Goal: Find specific page/section

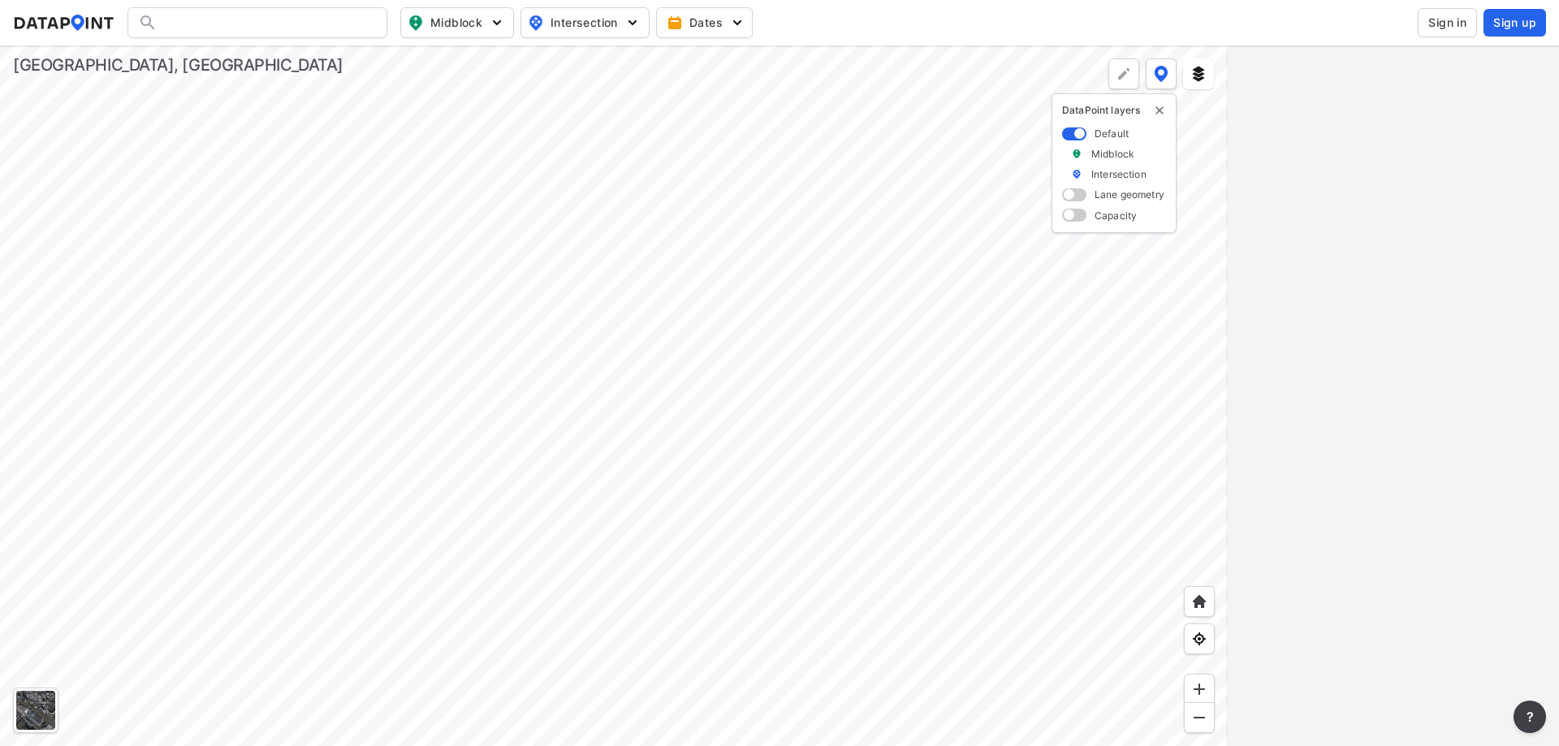
click at [1442, 22] on span "Sign in" at bounding box center [1447, 23] width 38 height 16
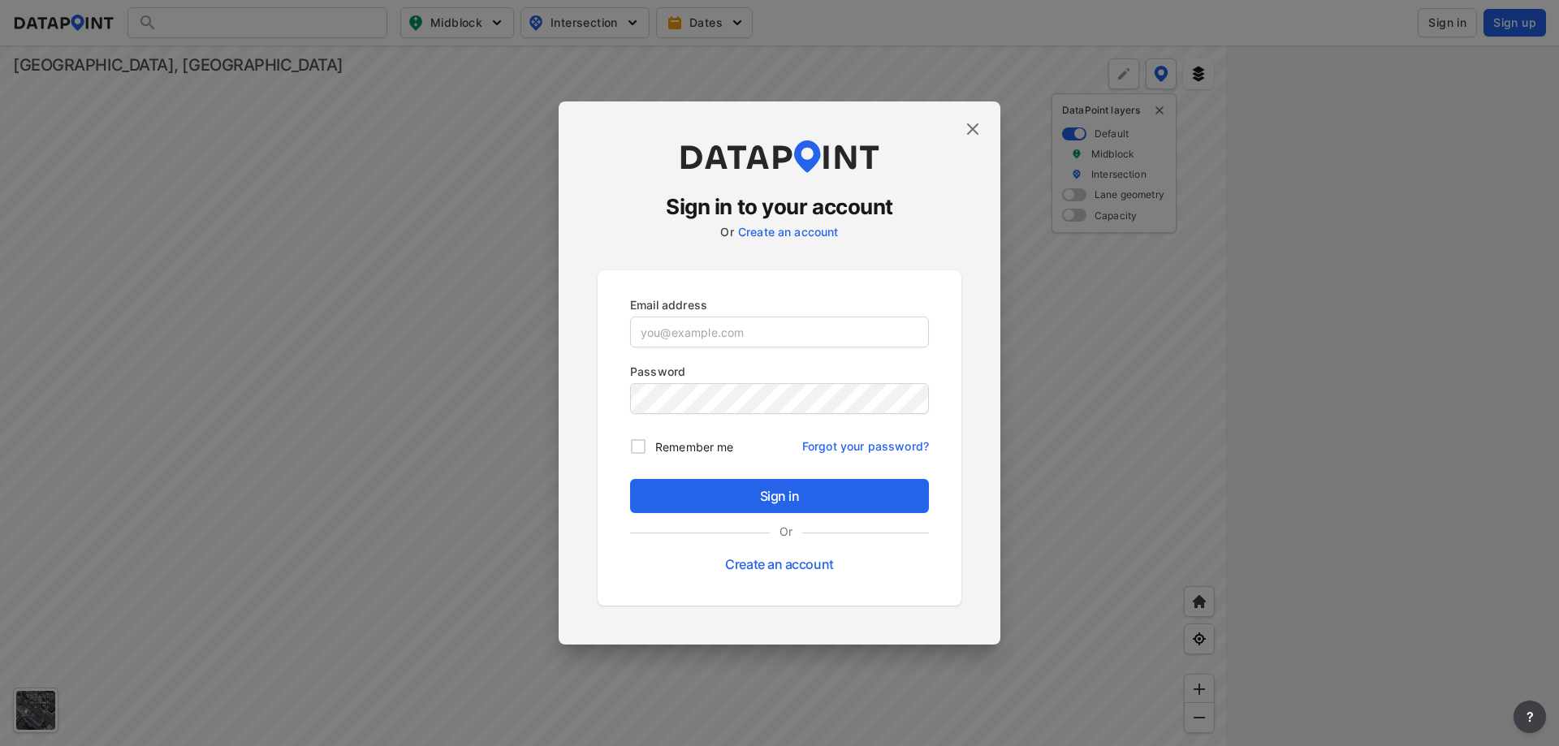
type input "[EMAIL_ADDRESS][DOMAIN_NAME]"
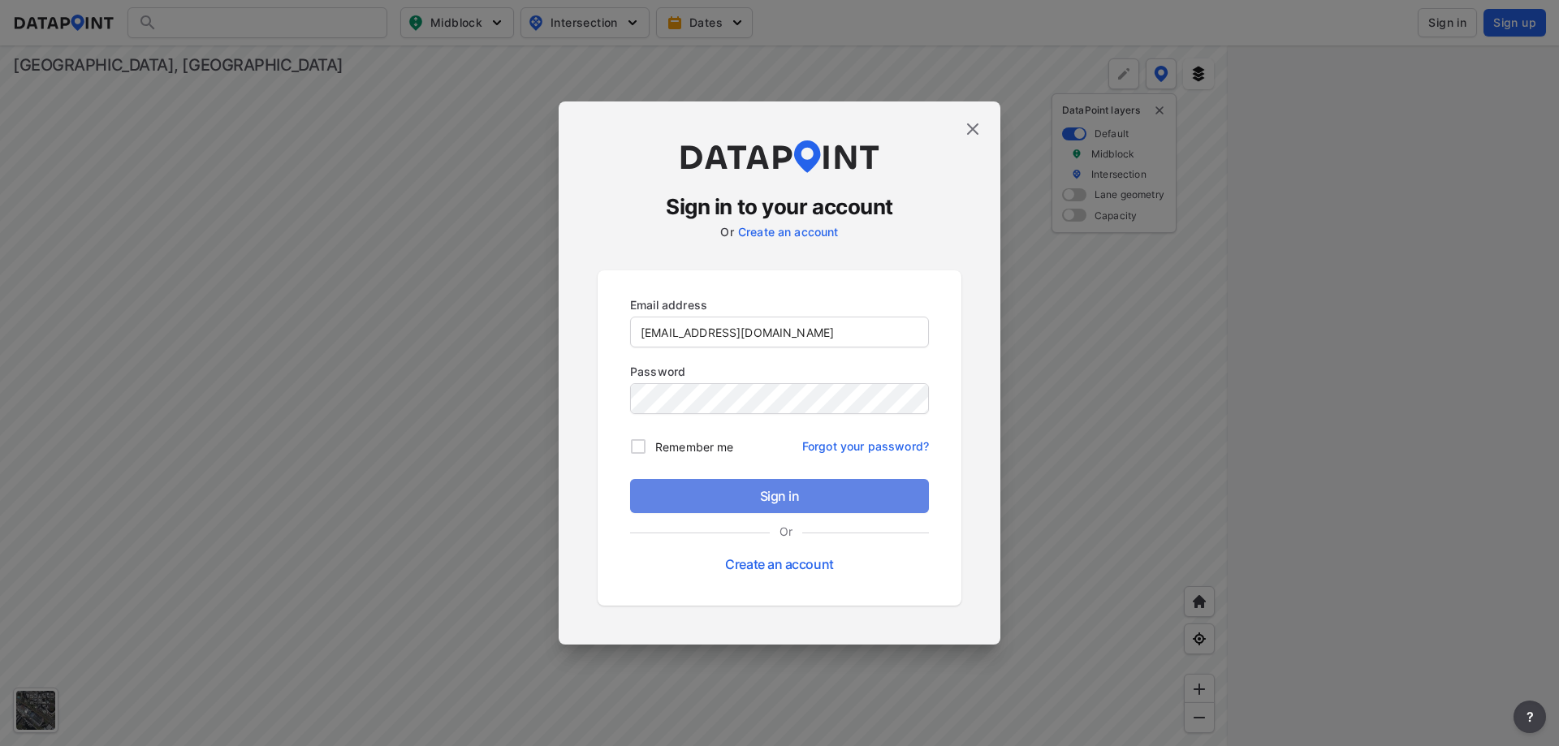
click at [780, 490] on span "Sign in" at bounding box center [779, 495] width 273 height 19
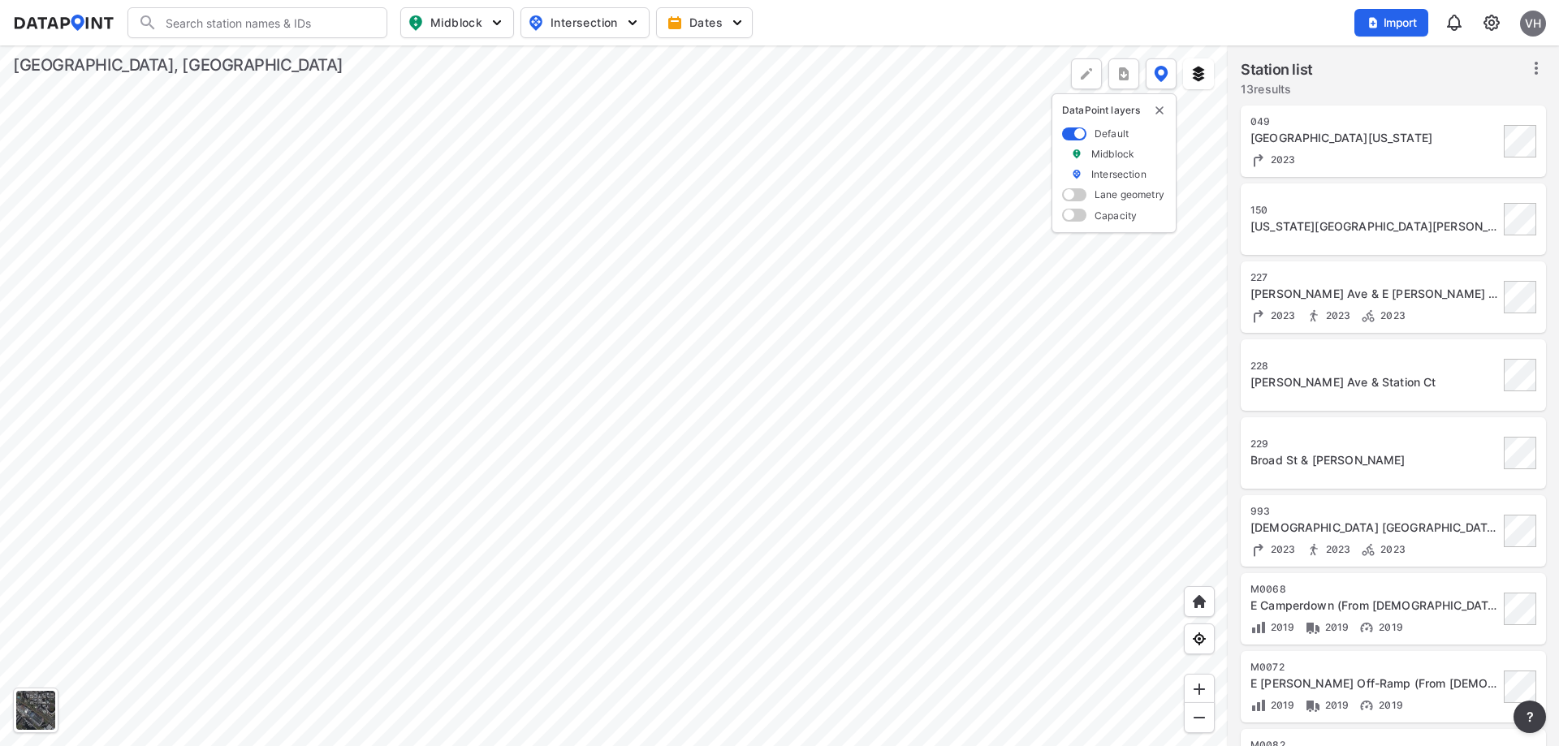
click at [563, 326] on div at bounding box center [614, 395] width 1228 height 701
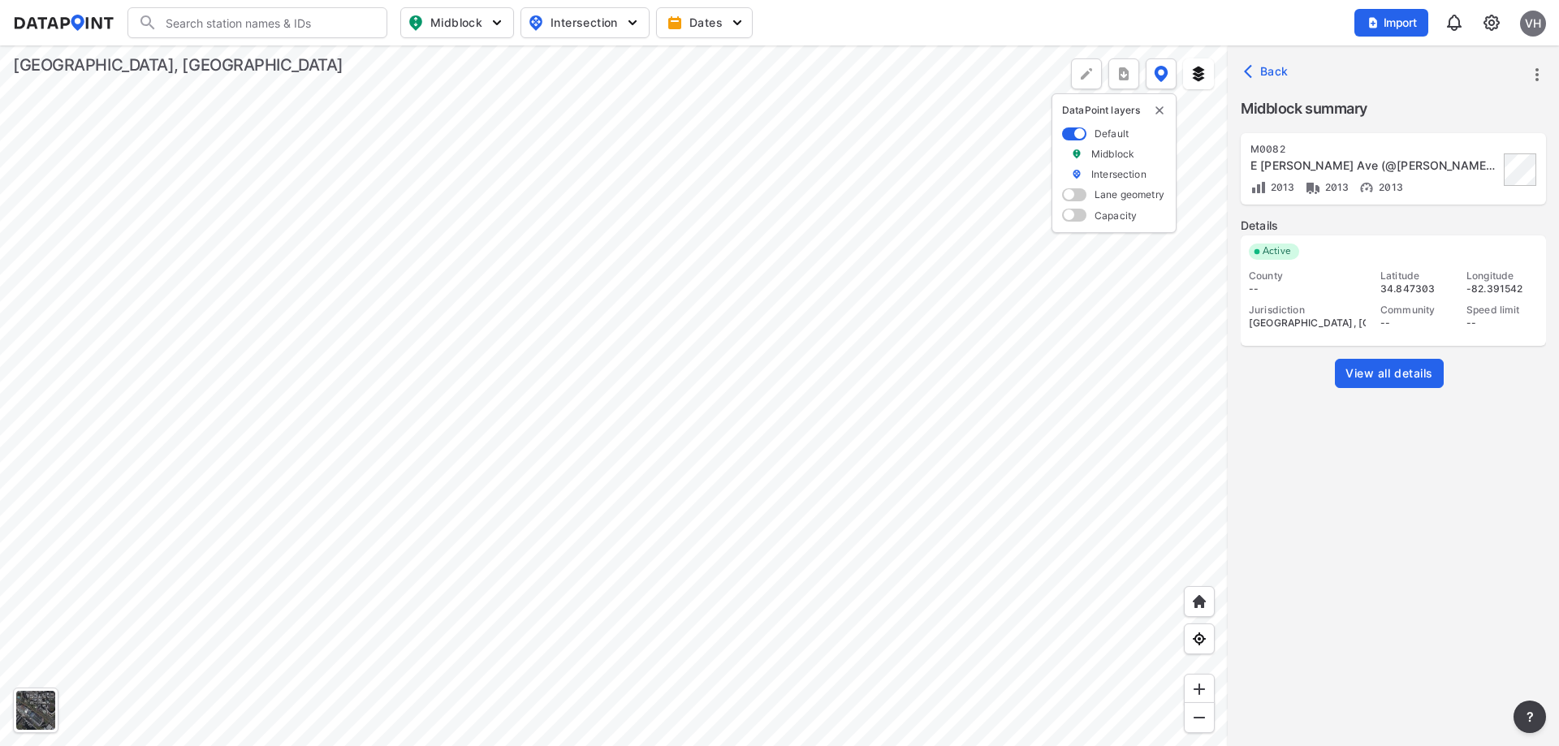
click at [1393, 377] on span "View all details" at bounding box center [1390, 373] width 88 height 16
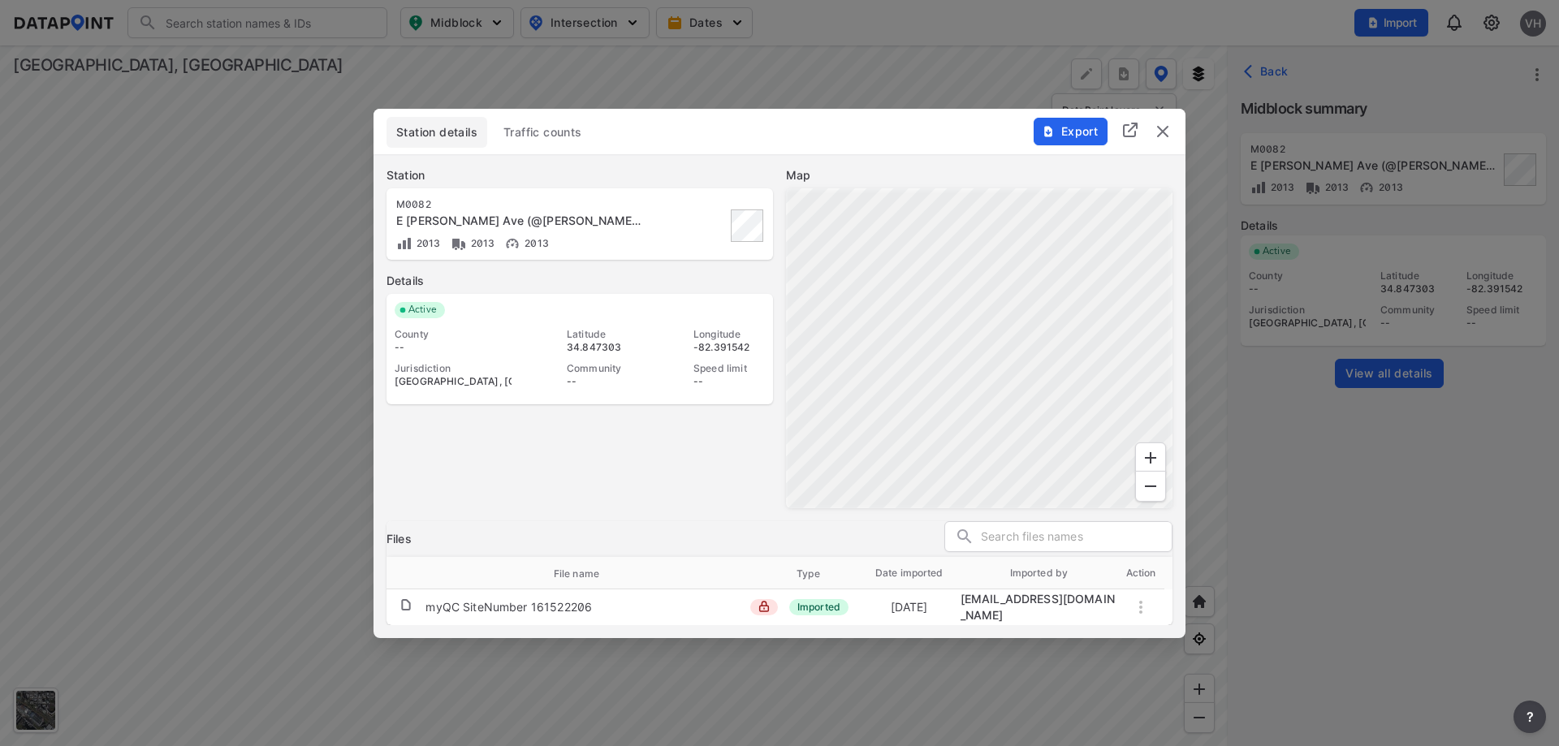
click at [555, 136] on span "Traffic counts" at bounding box center [542, 132] width 79 height 16
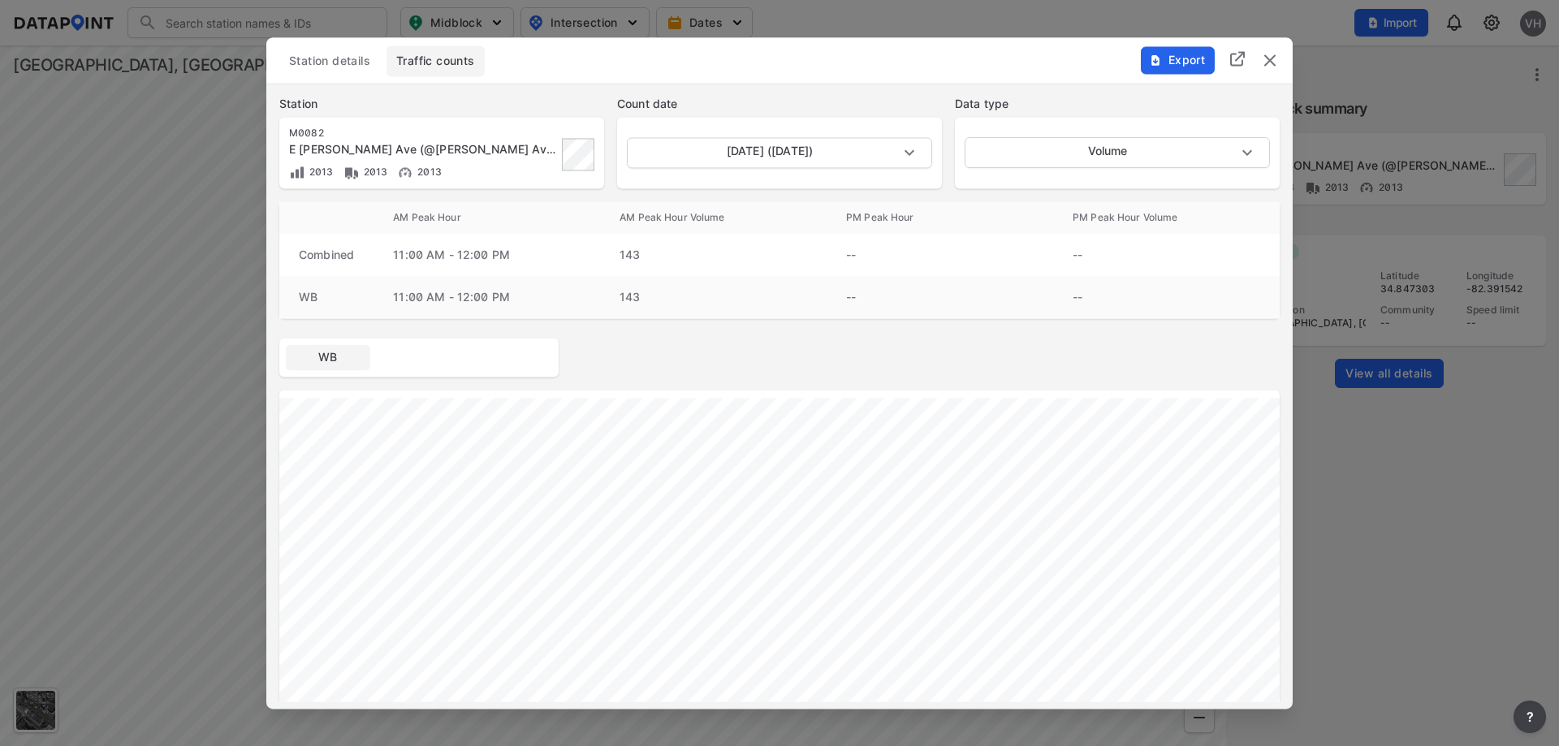
click at [1265, 60] on img "delete" at bounding box center [1269, 59] width 19 height 19
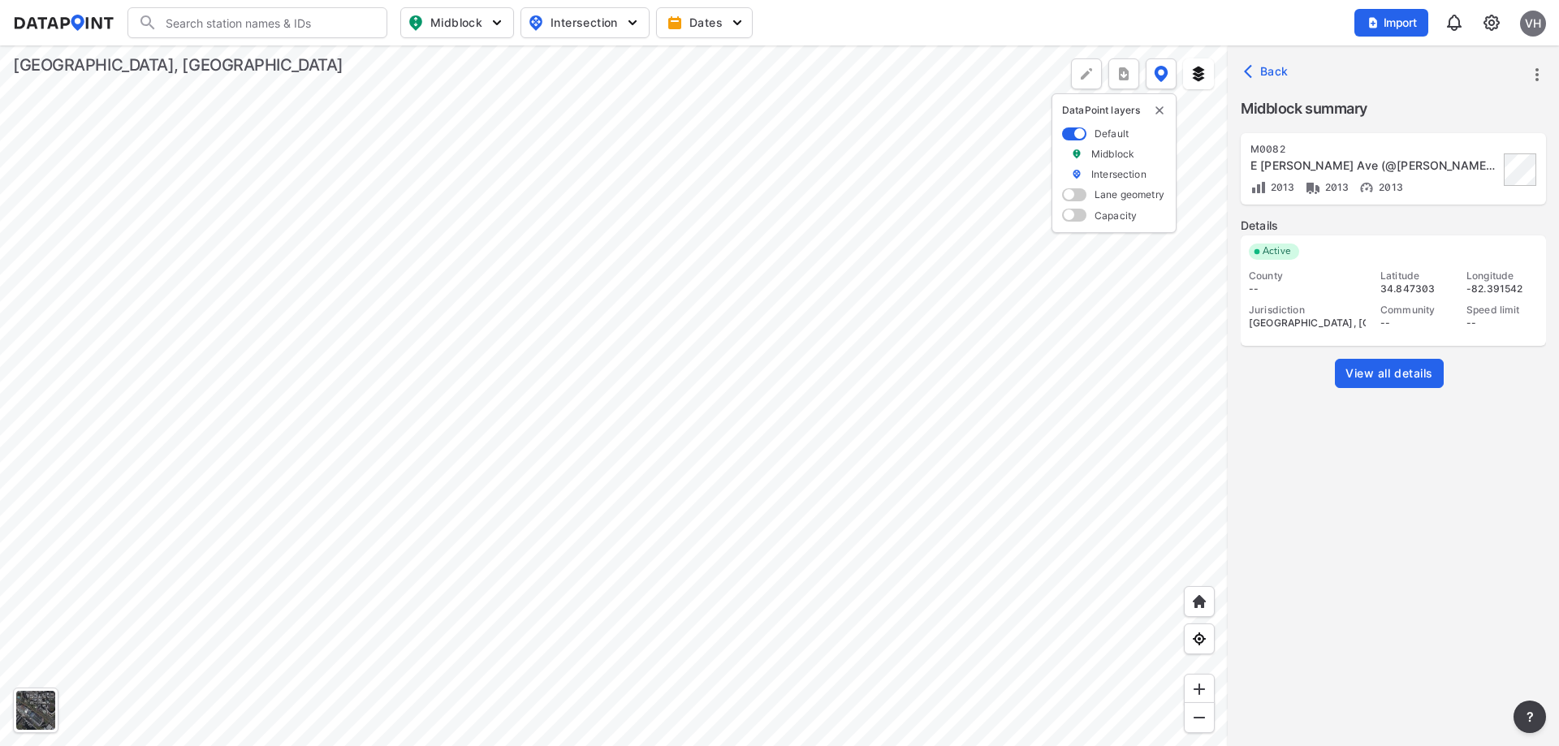
click at [909, 454] on div at bounding box center [614, 395] width 1228 height 701
click at [892, 462] on div at bounding box center [614, 395] width 1228 height 701
click at [810, 437] on div at bounding box center [614, 395] width 1228 height 701
click at [267, 138] on div at bounding box center [614, 395] width 1228 height 701
click at [161, 219] on div at bounding box center [614, 395] width 1228 height 701
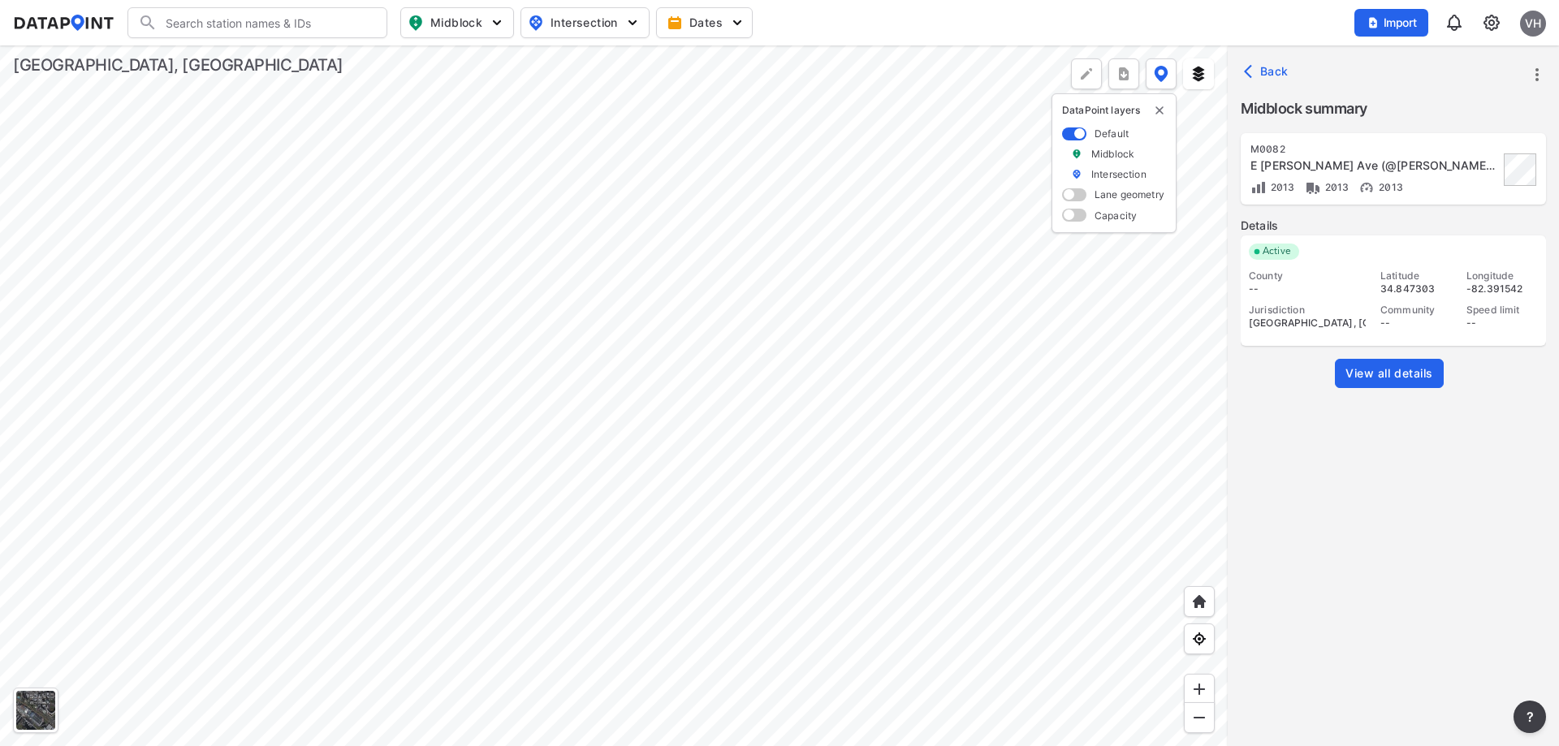
click at [508, 534] on div at bounding box center [614, 395] width 1228 height 701
